Goal: Task Accomplishment & Management: Use online tool/utility

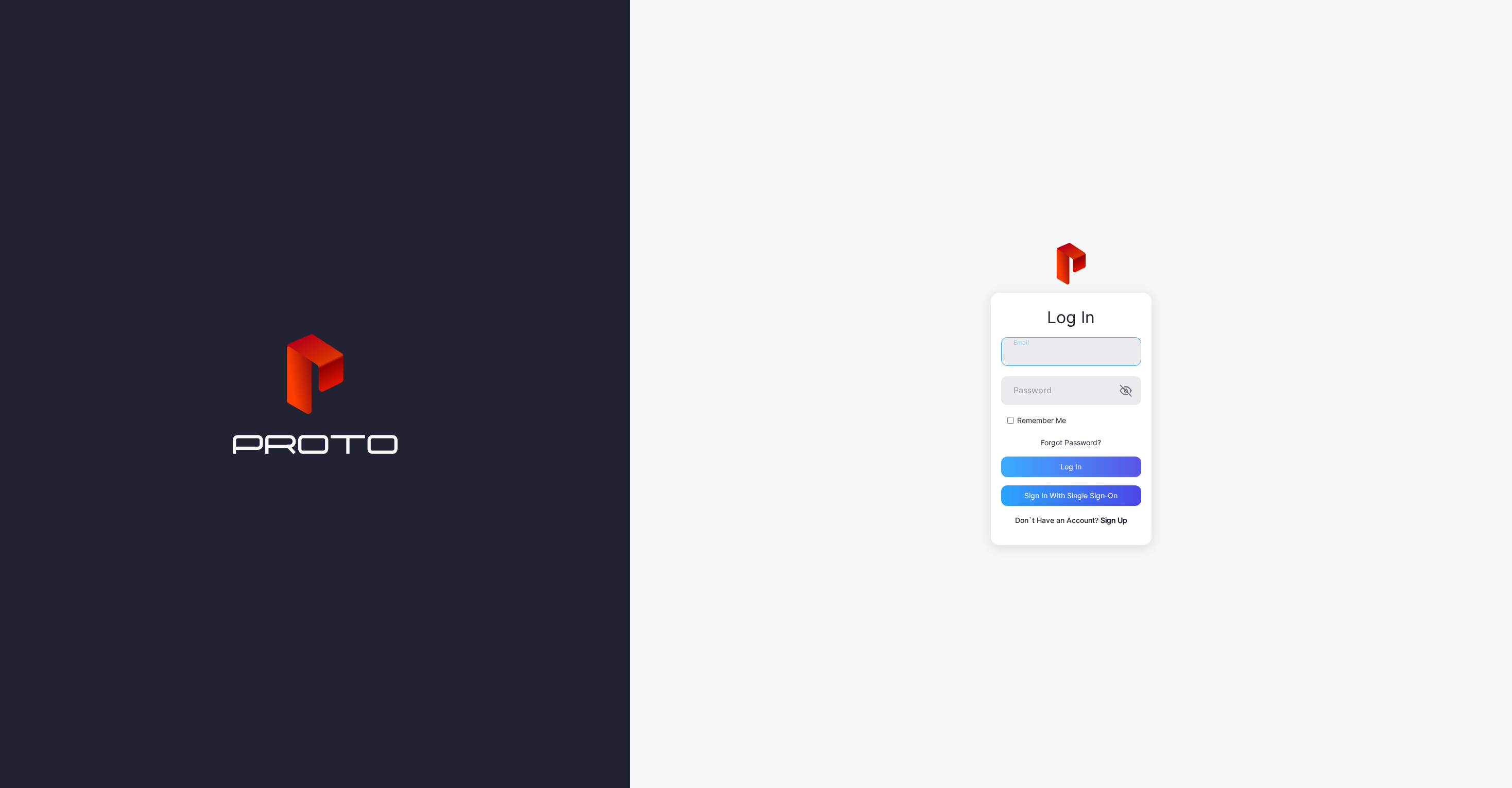
type input "**********"
click at [1109, 468] on div "Log in" at bounding box center [1071, 466] width 140 height 21
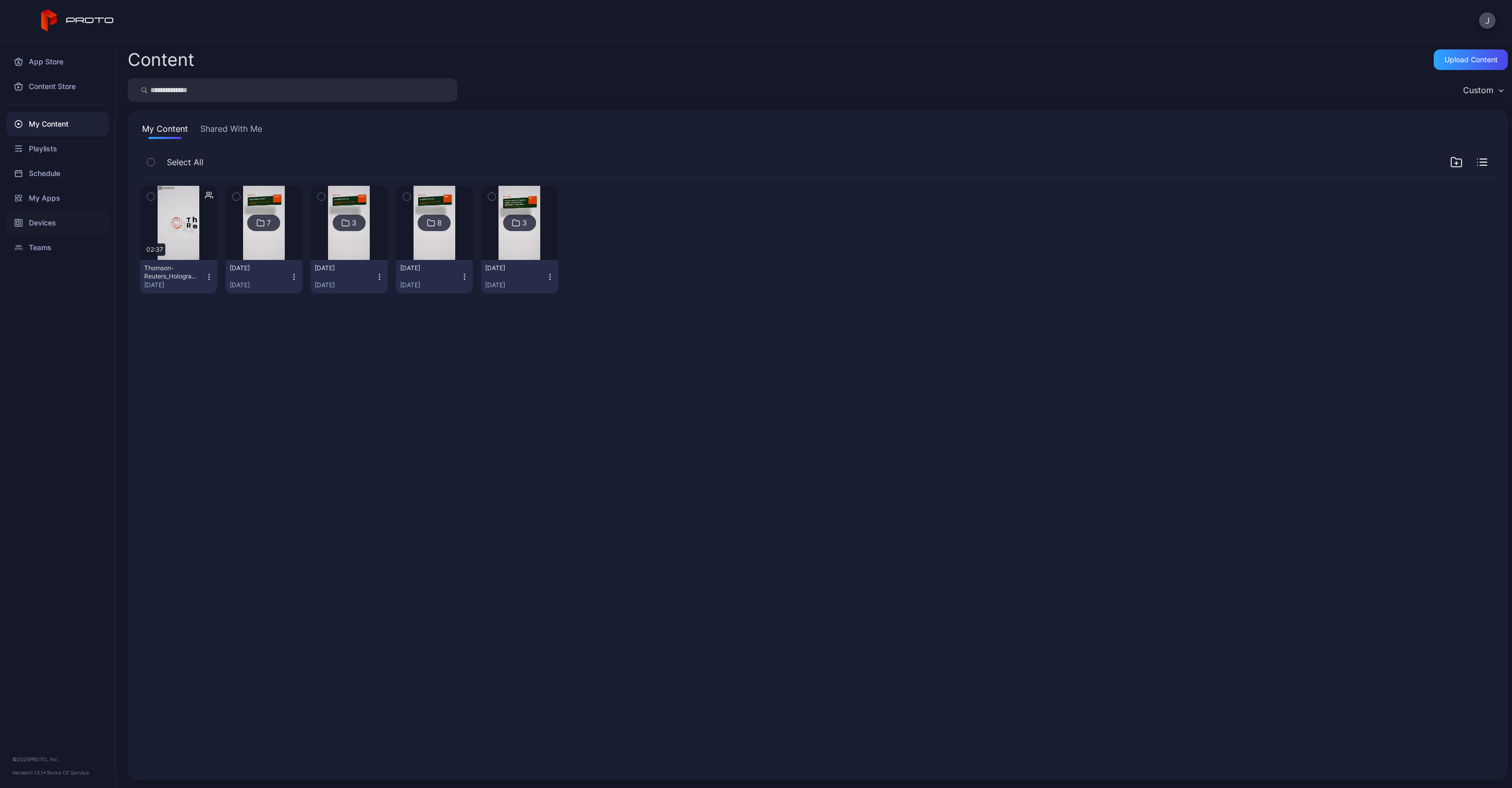
click at [42, 229] on div "Devices" at bounding box center [58, 223] width 103 height 25
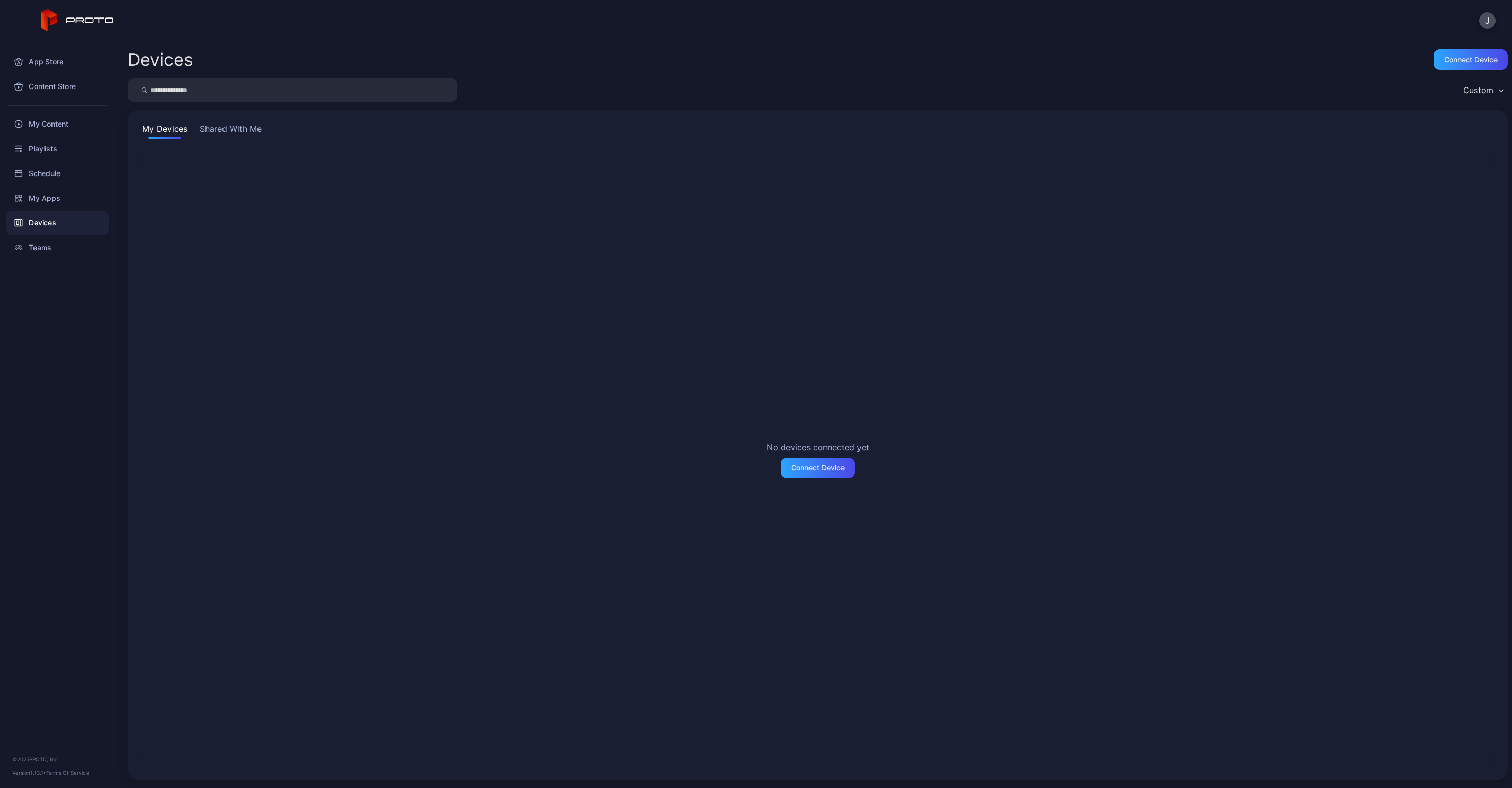
click at [228, 128] on button "Shared With Me" at bounding box center [231, 131] width 66 height 16
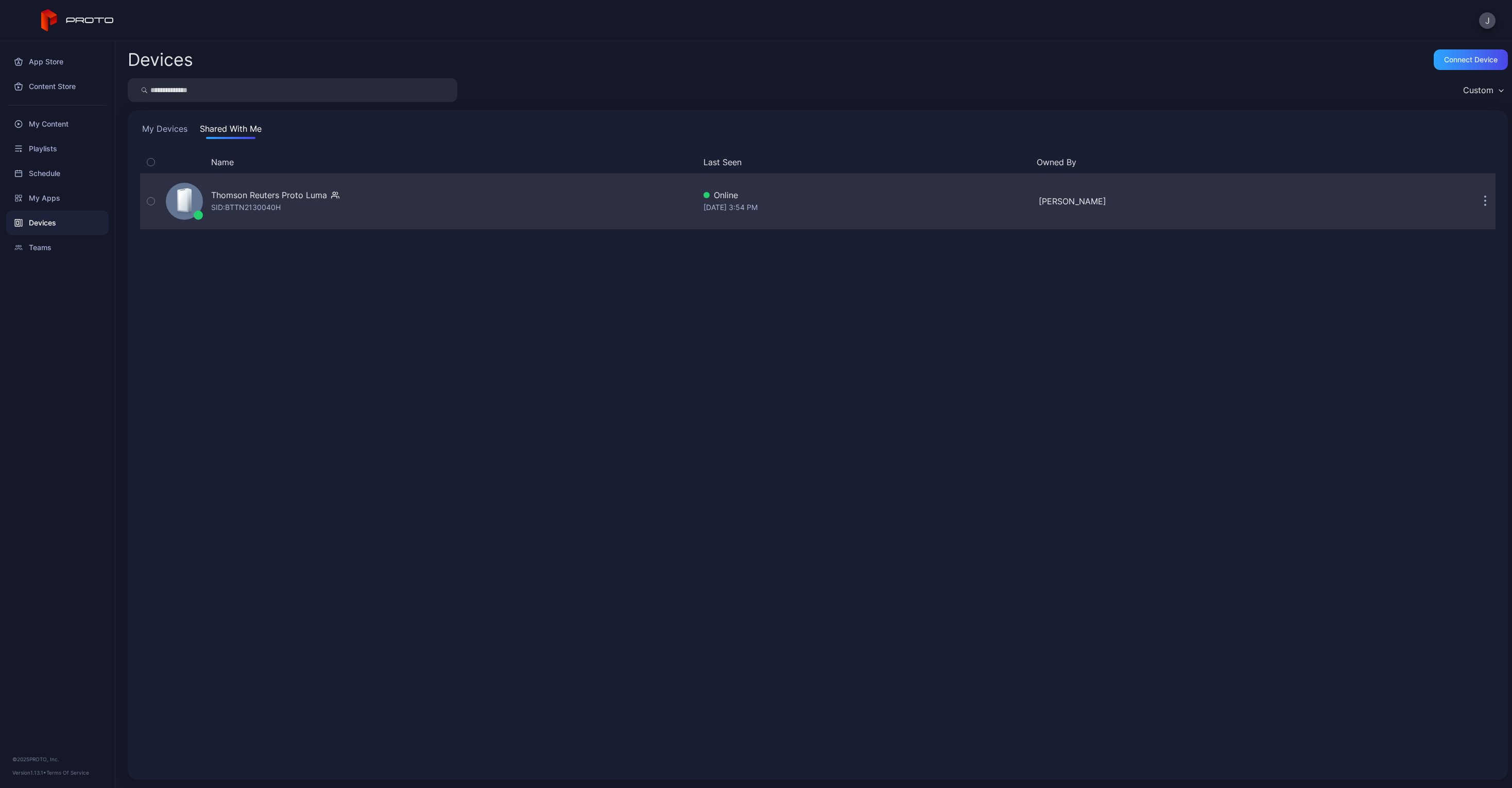
click at [1177, 203] on div "[PERSON_NAME]" at bounding box center [1202, 201] width 327 height 12
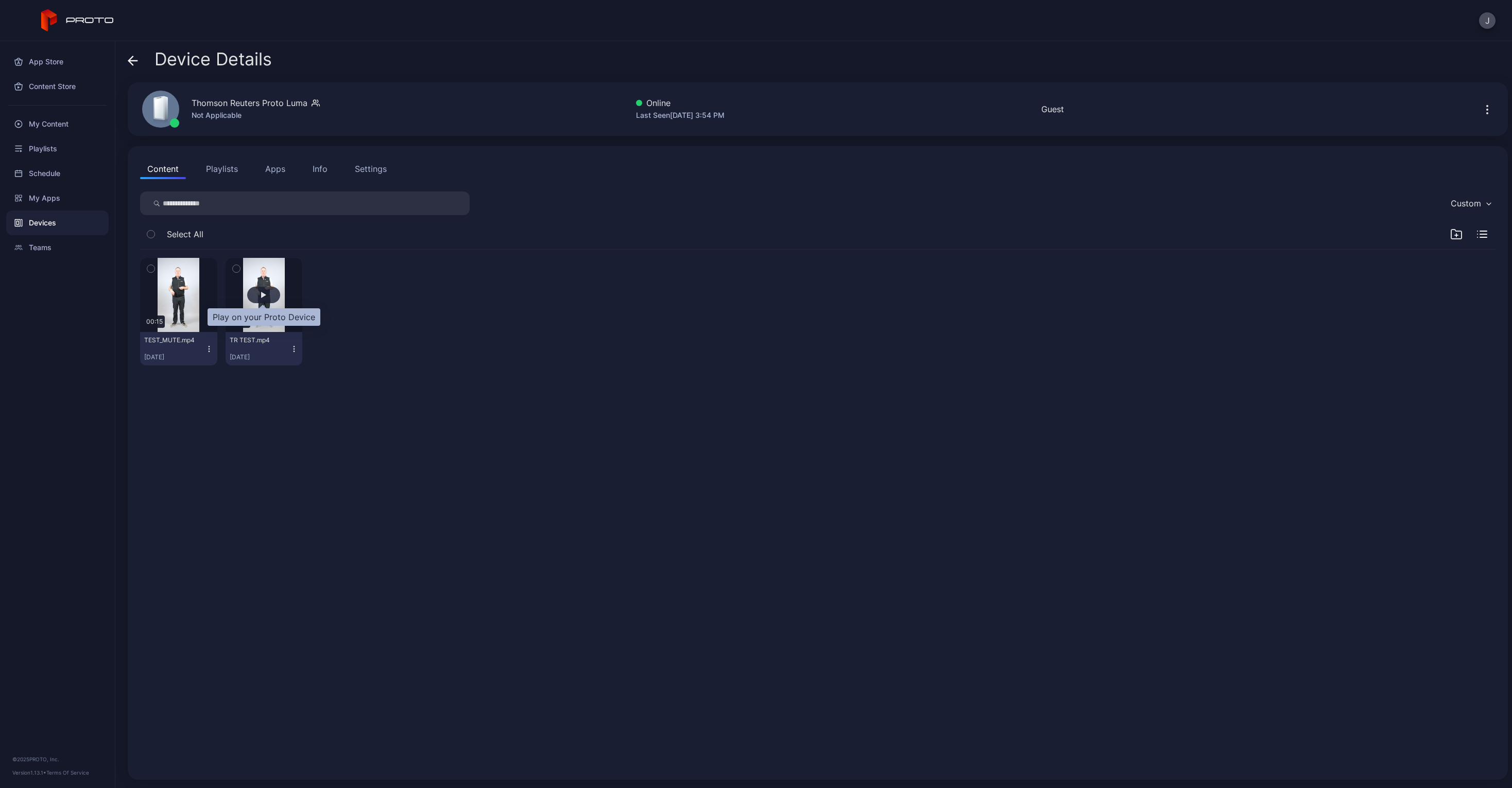
click at [256, 297] on div "button" at bounding box center [264, 295] width 33 height 16
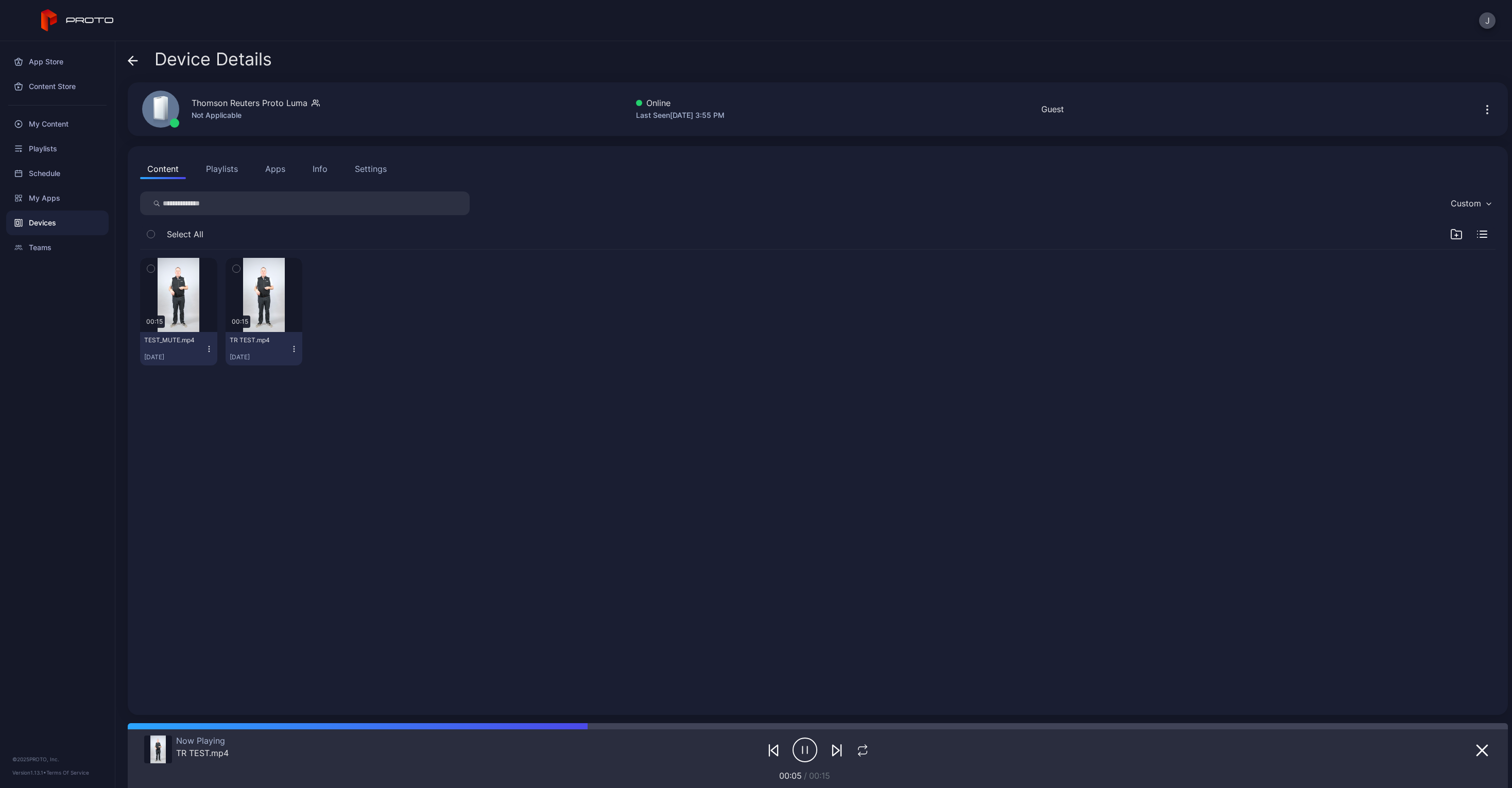
click at [278, 349] on div "TR TEST.mp4 [DATE]" at bounding box center [260, 349] width 61 height 25
click at [274, 285] on button "button" at bounding box center [264, 295] width 77 height 74
click at [264, 294] on div "button" at bounding box center [264, 295] width 5 height 6
click at [174, 290] on div "button" at bounding box center [178, 295] width 33 height 16
click at [179, 269] on button "button" at bounding box center [179, 295] width 77 height 74
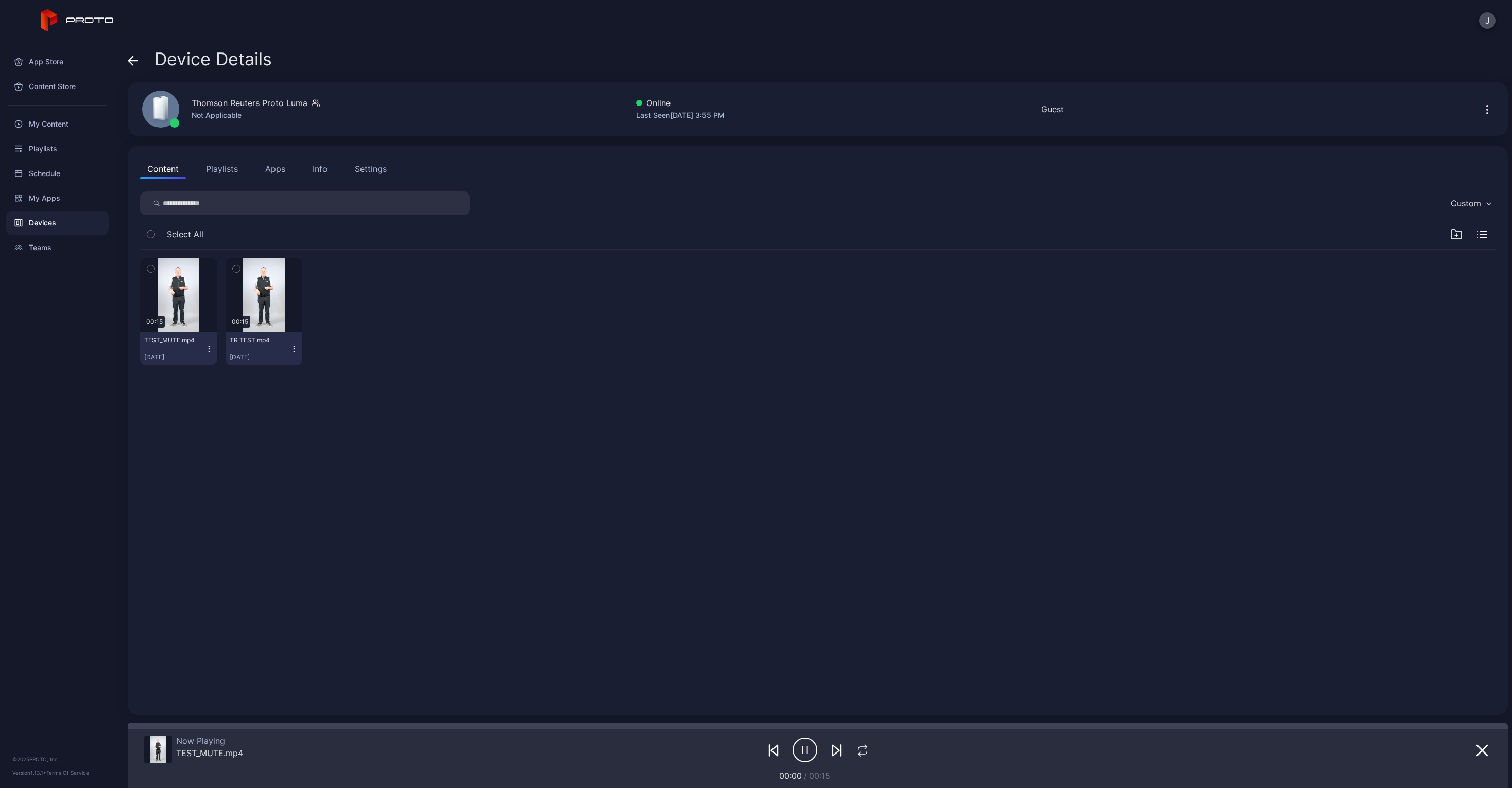
click at [151, 266] on icon "button" at bounding box center [151, 268] width 7 height 11
click at [201, 278] on button "button" at bounding box center [179, 295] width 77 height 74
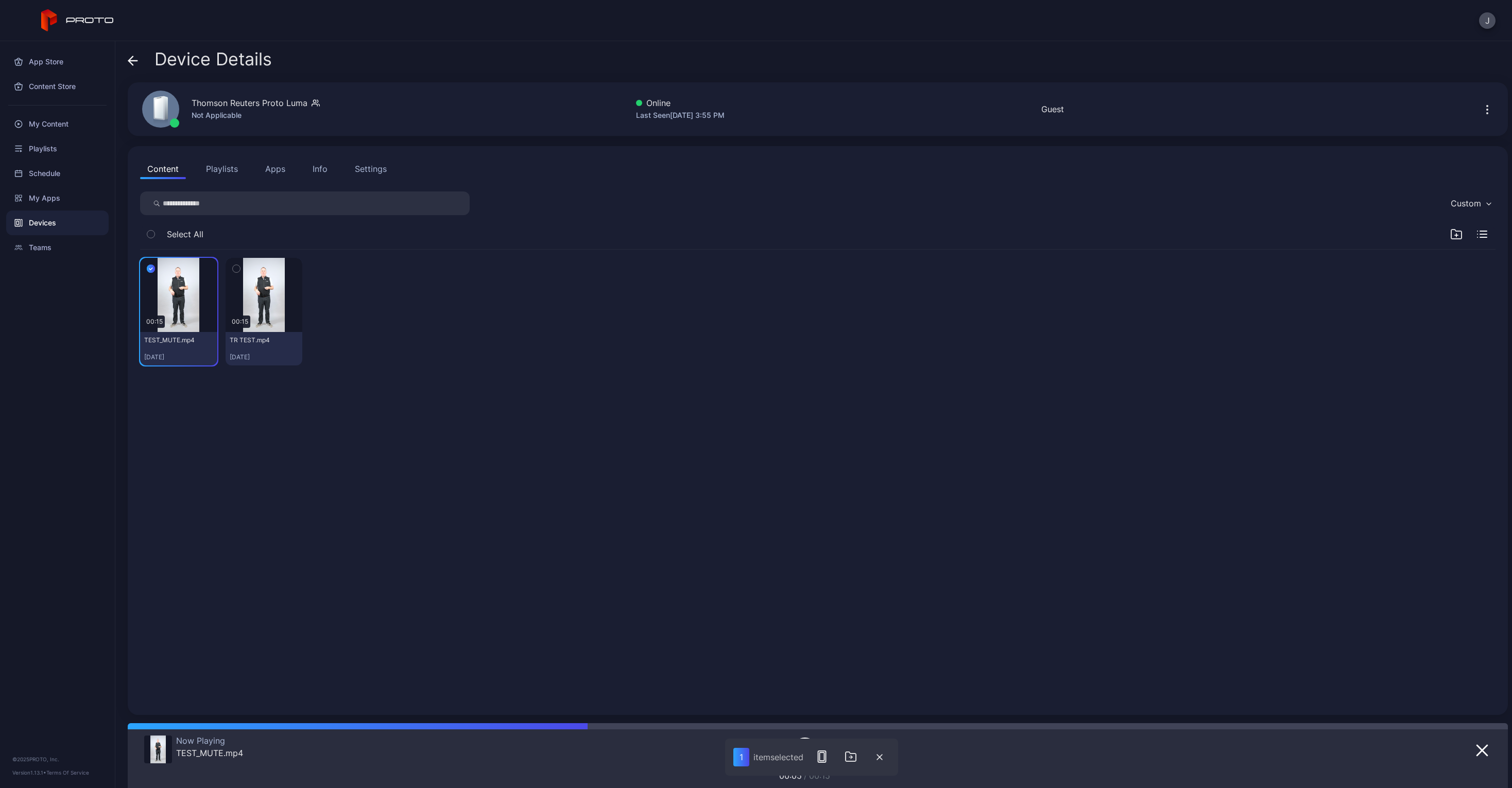
click at [208, 167] on button "Playlists" at bounding box center [222, 168] width 46 height 21
